Goal: Task Accomplishment & Management: Complete application form

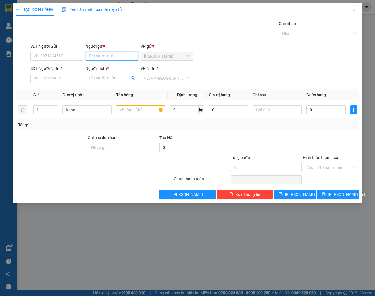
click at [117, 59] on input "Người gửi *" at bounding box center [112, 56] width 53 height 9
type input "[PERSON_NAME]"
click at [103, 68] on div "[PERSON_NAME] - 0914004887" at bounding box center [117, 67] width 56 height 6
type input "0914004887"
type input "[PERSON_NAME]"
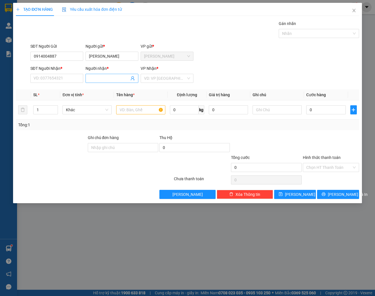
click at [113, 78] on input "Người nhận *" at bounding box center [109, 78] width 40 height 6
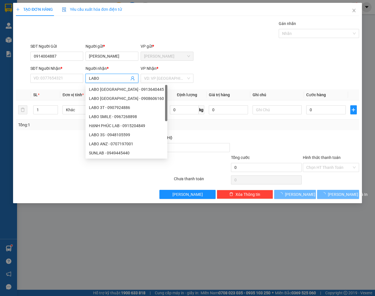
type input "LABO"
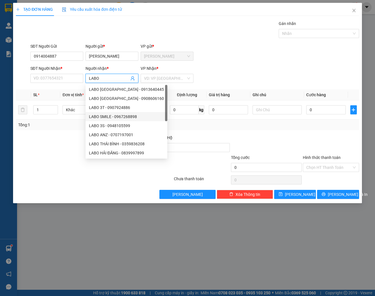
click at [137, 119] on div "LABO SMILE - 0967268898" at bounding box center [126, 117] width 75 height 6
type input "0967268898"
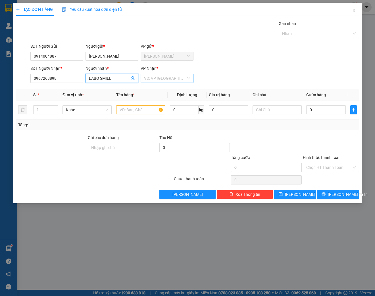
type input "LABO SMILE"
drag, startPoint x: 173, startPoint y: 76, endPoint x: 176, endPoint y: 78, distance: 3.6
click at [173, 76] on input "search" at bounding box center [165, 78] width 42 height 9
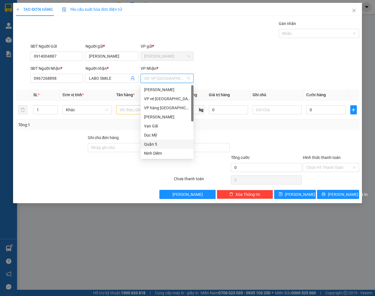
click at [159, 147] on div "Quận 5" at bounding box center [167, 144] width 46 height 6
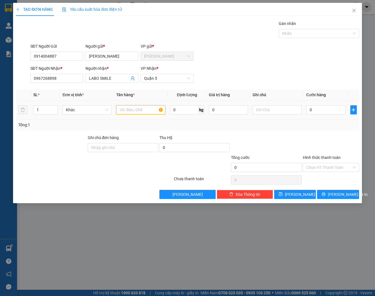
click at [136, 110] on input "text" at bounding box center [140, 109] width 49 height 9
type input "HỘP"
click at [330, 111] on input "0" at bounding box center [325, 109] width 39 height 9
type input "2"
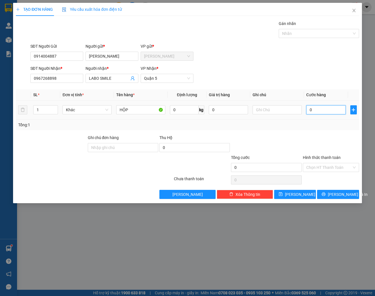
type input "2"
type input "20"
type input "200"
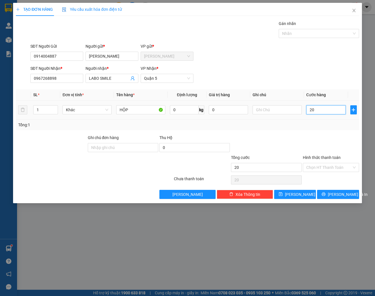
type input "200"
type input "2.000"
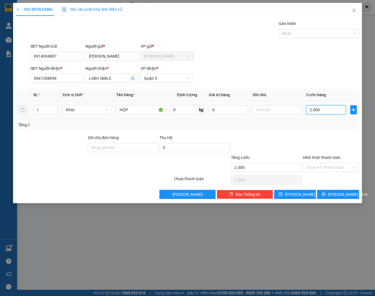
type input "20.000"
click at [321, 171] on input "Hình thức thanh toán" at bounding box center [328, 167] width 45 height 9
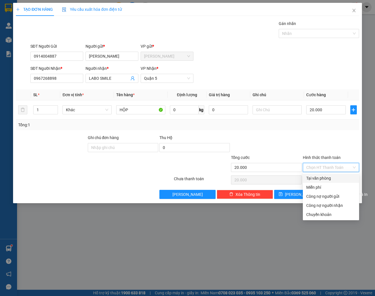
click at [322, 176] on div "Tại văn phòng" at bounding box center [330, 178] width 49 height 6
type input "0"
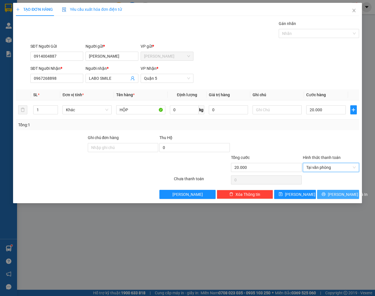
click at [338, 195] on span "[PERSON_NAME] và In" at bounding box center [348, 195] width 40 height 6
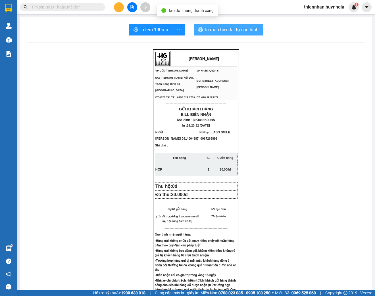
click at [233, 25] on button "In mẫu biên lai tự cấu hình" at bounding box center [228, 29] width 69 height 11
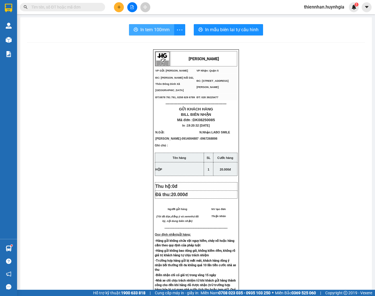
click at [158, 33] on span "In tem 100mm" at bounding box center [154, 29] width 29 height 7
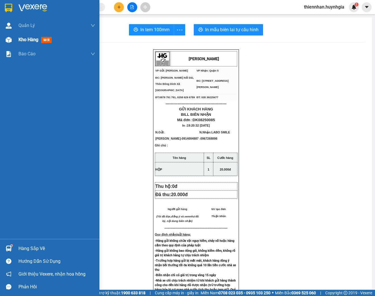
click at [30, 37] on span "Kho hàng" at bounding box center [28, 39] width 20 height 5
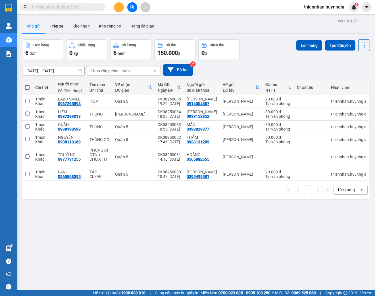
click at [259, 61] on div "[DATE] – [DATE] Press the down arrow key to interact with the calendar and sele…" at bounding box center [196, 70] width 348 height 20
click at [137, 27] on button "Hàng đã giao" at bounding box center [142, 26] width 33 height 14
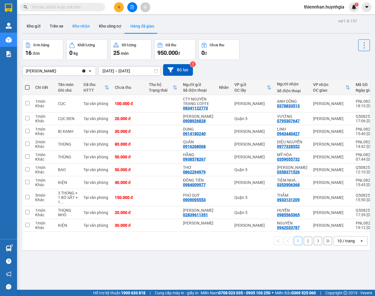
click at [81, 30] on button "Kho nhận" at bounding box center [81, 26] width 26 height 14
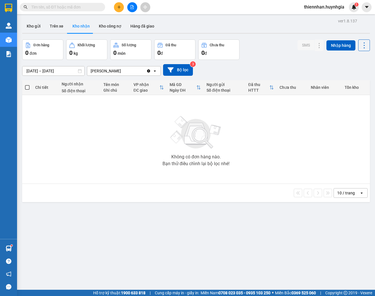
click at [84, 29] on button "Kho nhận" at bounding box center [81, 26] width 26 height 14
click at [110, 29] on button "Kho công nợ" at bounding box center [110, 26] width 32 height 14
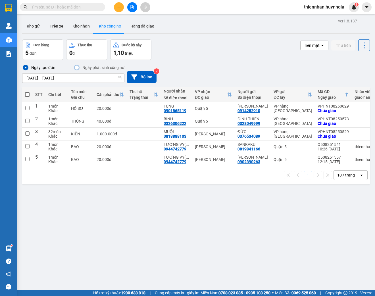
drag, startPoint x: 135, startPoint y: 23, endPoint x: 157, endPoint y: 38, distance: 26.7
click at [135, 23] on button "Hàng đã giao" at bounding box center [142, 26] width 33 height 14
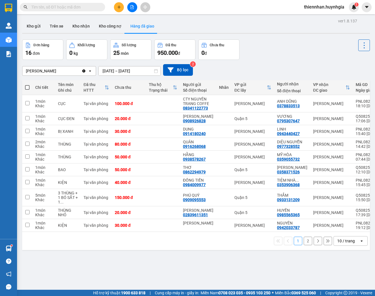
drag, startPoint x: 32, startPoint y: 24, endPoint x: 45, endPoint y: 39, distance: 19.5
click at [32, 25] on button "Kho gửi" at bounding box center [33, 26] width 23 height 14
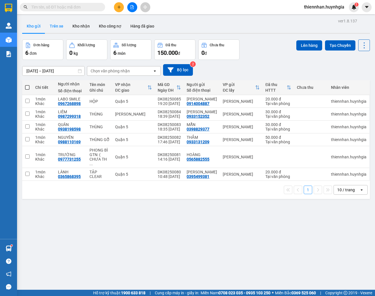
click at [61, 26] on button "Trên xe" at bounding box center [56, 26] width 23 height 14
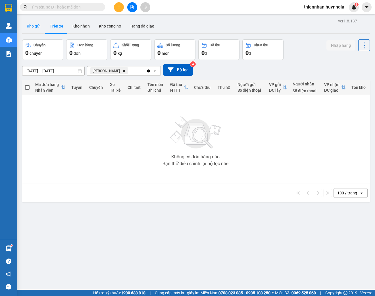
click at [39, 32] on button "Kho gửi" at bounding box center [33, 26] width 23 height 14
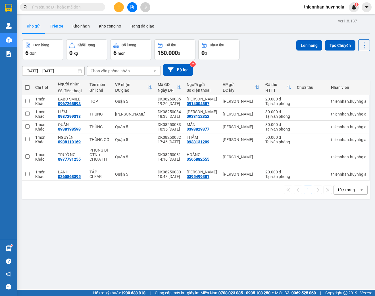
click at [53, 32] on button "Trên xe" at bounding box center [56, 26] width 23 height 14
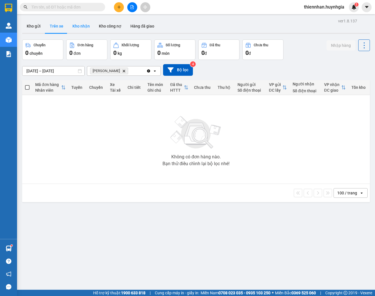
click at [87, 27] on button "Kho nhận" at bounding box center [81, 26] width 26 height 14
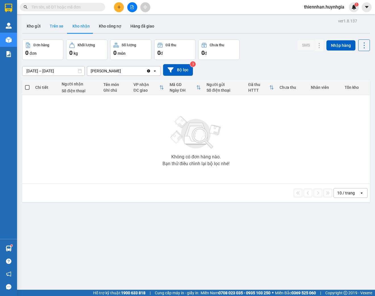
click at [50, 30] on button "Trên xe" at bounding box center [56, 26] width 23 height 14
type input "[DATE] – [DATE]"
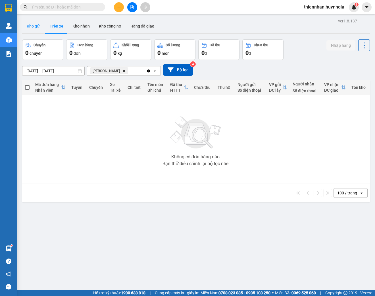
drag, startPoint x: 34, startPoint y: 30, endPoint x: 36, endPoint y: 35, distance: 5.4
click at [33, 30] on button "Kho gửi" at bounding box center [33, 26] width 23 height 14
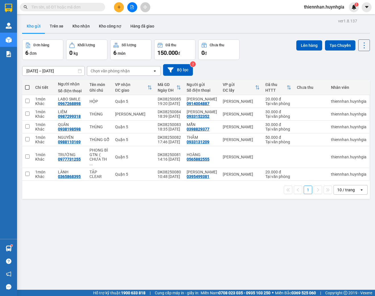
click at [263, 74] on div "[DATE] – [DATE] Press the down arrow key to interact with the calendar and sele…" at bounding box center [196, 70] width 348 height 12
click at [169, 20] on div "Kho gửi Trên xe Kho nhận Kho công nợ Hàng đã giao" at bounding box center [196, 26] width 348 height 15
click at [122, 7] on button at bounding box center [119, 7] width 10 height 10
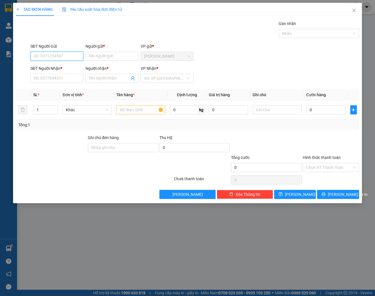
click at [71, 57] on input "SĐT Người Gửi" at bounding box center [56, 56] width 53 height 9
click at [113, 56] on input "Người gửi *" at bounding box center [112, 56] width 53 height 9
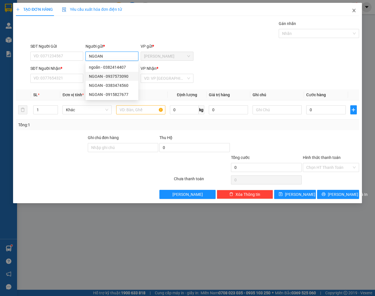
type input "NGOAN"
click at [353, 10] on icon "close" at bounding box center [353, 10] width 3 height 3
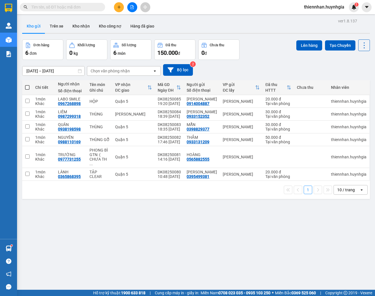
click at [64, 10] on span at bounding box center [62, 7] width 85 height 9
click at [117, 10] on button at bounding box center [119, 7] width 10 height 10
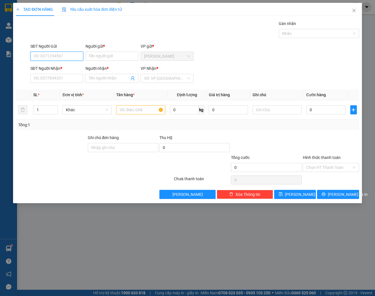
click at [68, 57] on input "SĐT Người Gửi" at bounding box center [56, 56] width 53 height 9
type input "0915827677"
click at [73, 65] on div "0915827677 - NGOAN" at bounding box center [57, 67] width 46 height 6
type input "NGOAN"
type input "0938017998"
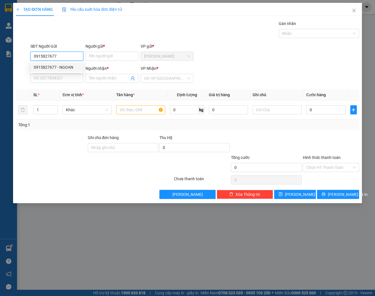
type input "THẢO"
type input "0915827677"
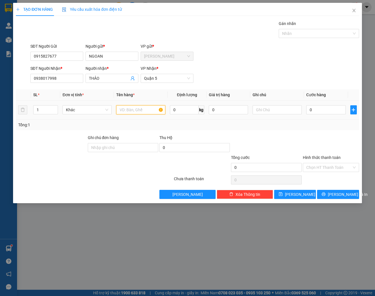
click at [146, 107] on input "text" at bounding box center [140, 109] width 49 height 9
type input "THÙNG"
type input "4"
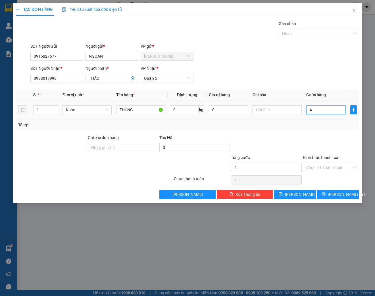
type input "40"
type input "400"
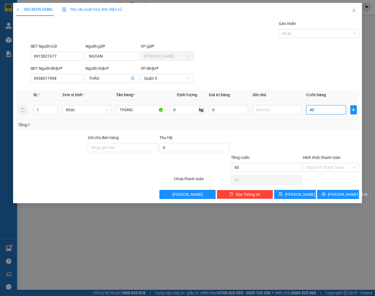
type input "400"
type input "4.000"
type input "40.000"
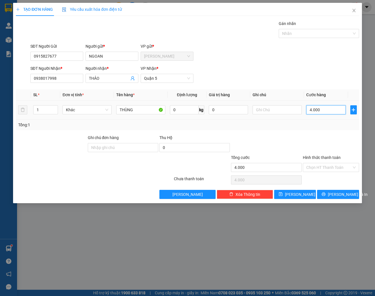
type input "40.000"
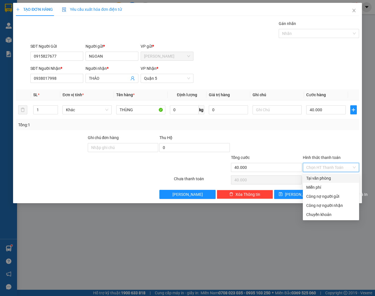
click at [342, 169] on input "Hình thức thanh toán" at bounding box center [328, 167] width 45 height 9
click at [346, 178] on div "Tại văn phòng" at bounding box center [330, 178] width 49 height 6
type input "0"
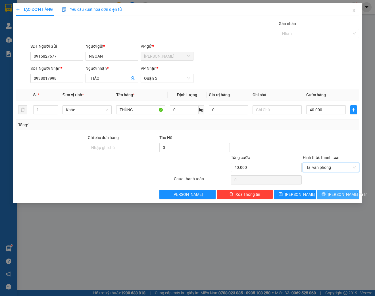
click at [346, 192] on span "[PERSON_NAME] và In" at bounding box center [348, 195] width 40 height 6
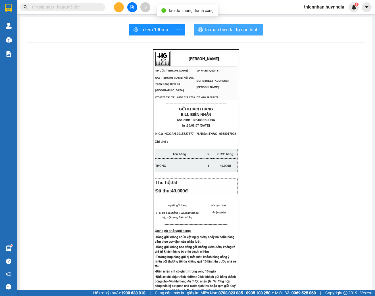
click at [233, 30] on span "In mẫu biên lai tự cấu hình" at bounding box center [231, 29] width 53 height 7
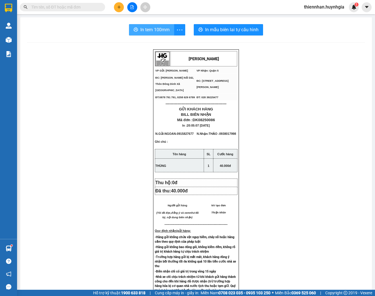
click at [138, 30] on button "In tem 100mm" at bounding box center [151, 29] width 45 height 11
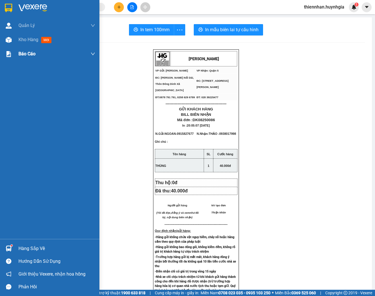
drag, startPoint x: 21, startPoint y: 43, endPoint x: 65, endPoint y: 60, distance: 46.9
click at [22, 43] on div "Kho hàng mới" at bounding box center [56, 40] width 77 height 14
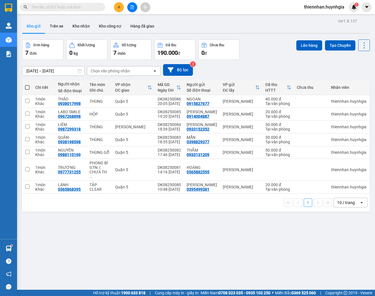
click at [30, 29] on button "Kho gửi" at bounding box center [33, 26] width 23 height 14
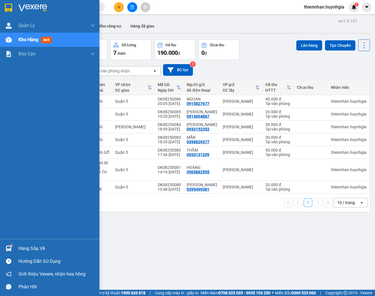
click at [34, 41] on span "Kho hàng" at bounding box center [28, 39] width 20 height 5
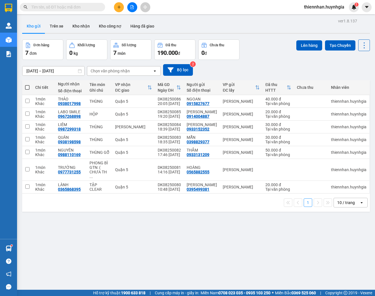
click at [173, 26] on div "Kho gửi Trên xe Kho nhận Kho công nợ Hàng đã giao" at bounding box center [196, 26] width 348 height 15
click at [26, 91] on th at bounding box center [27, 87] width 10 height 15
click at [25, 89] on th at bounding box center [27, 87] width 10 height 15
click at [28, 88] on span at bounding box center [27, 87] width 5 height 5
click at [27, 85] on input "checkbox" at bounding box center [27, 85] width 0 height 0
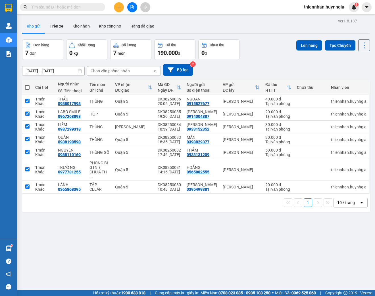
checkbox input "true"
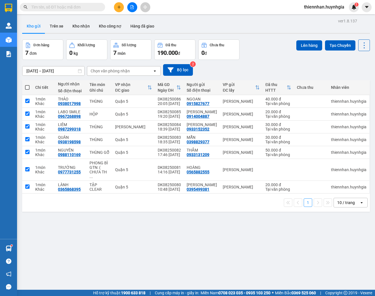
checkbox input "true"
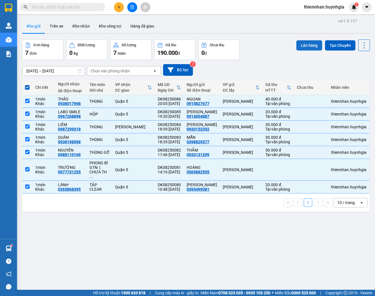
click at [304, 48] on button "Lên hàng" at bounding box center [309, 45] width 26 height 10
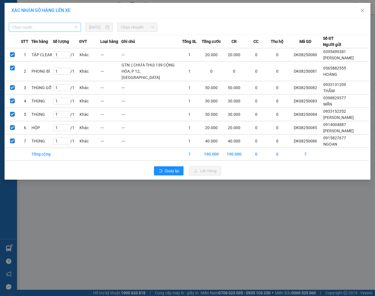
click at [48, 23] on div "Chọn tuyến" at bounding box center [45, 27] width 72 height 9
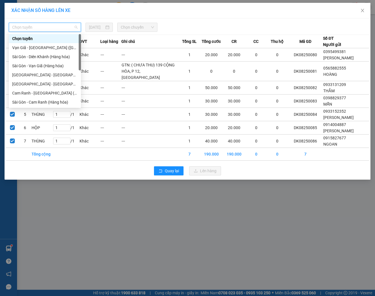
drag, startPoint x: 49, startPoint y: 28, endPoint x: 52, endPoint y: 29, distance: 3.1
click at [51, 28] on span "Chọn tuyến" at bounding box center [44, 27] width 65 height 9
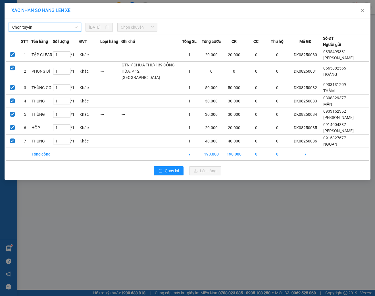
click at [50, 29] on span "Chọn tuyến" at bounding box center [44, 27] width 65 height 9
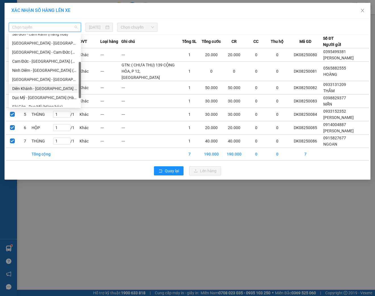
scroll to position [89, 0]
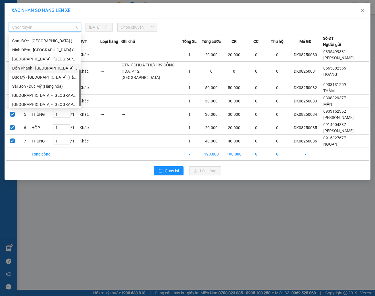
click at [45, 68] on div "Diên Khánh - [GEOGRAPHIC_DATA] (Hàng hóa)" at bounding box center [44, 68] width 65 height 6
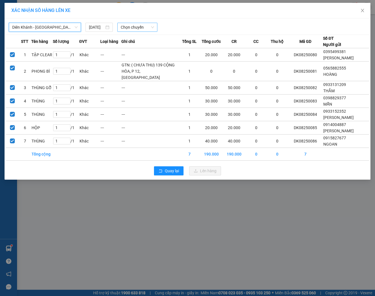
click at [125, 26] on span "Chọn chuyến" at bounding box center [137, 27] width 33 height 9
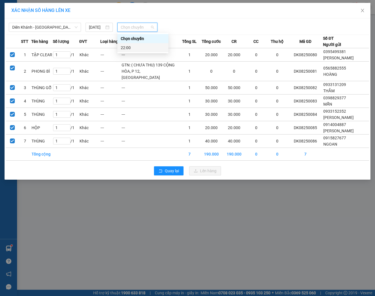
click at [141, 46] on div "22:00" at bounding box center [143, 48] width 44 height 6
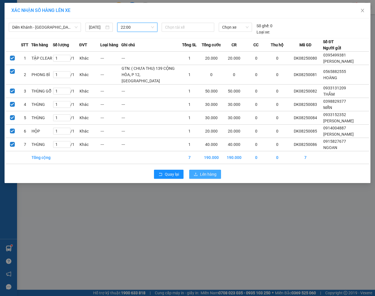
click at [198, 179] on button "Lên hàng" at bounding box center [205, 174] width 32 height 9
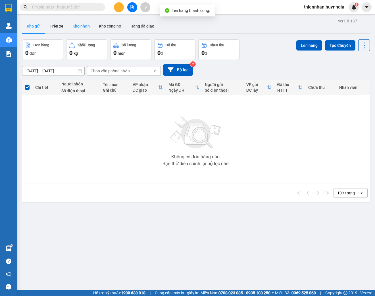
click at [77, 28] on button "Kho nhận" at bounding box center [81, 26] width 26 height 14
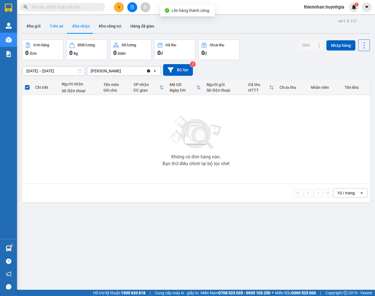
click at [51, 27] on button "Trên xe" at bounding box center [56, 26] width 23 height 14
type input "[DATE] – [DATE]"
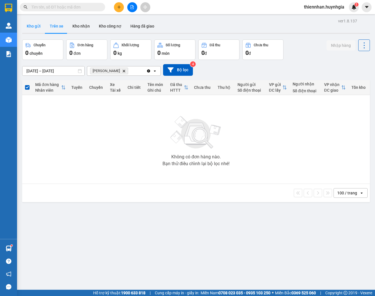
click at [33, 30] on button "Kho gửi" at bounding box center [33, 26] width 23 height 14
